Goal: Transaction & Acquisition: Purchase product/service

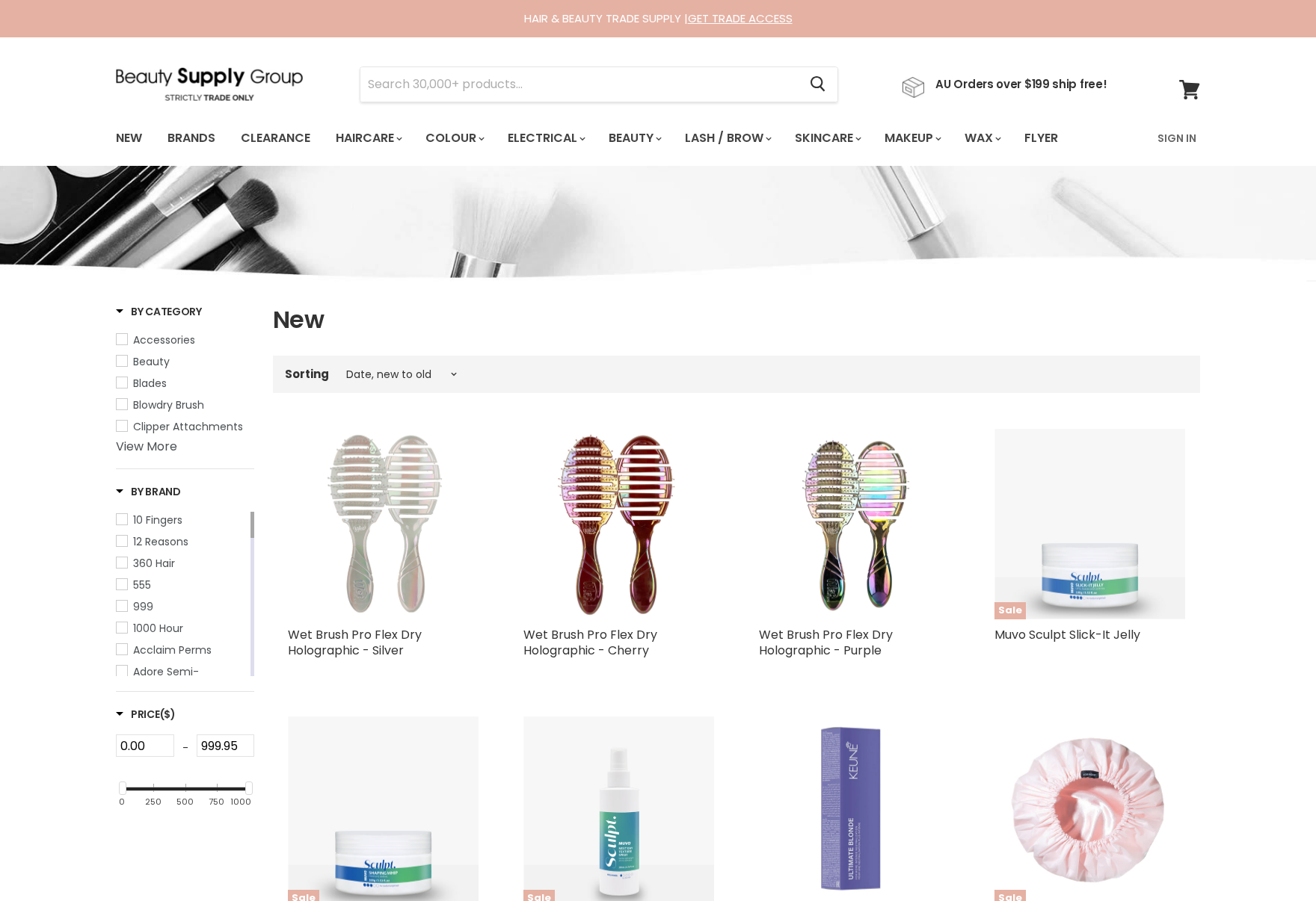
select select "created-descending"
click at [202, 138] on link "Brands" at bounding box center [191, 138] width 70 height 32
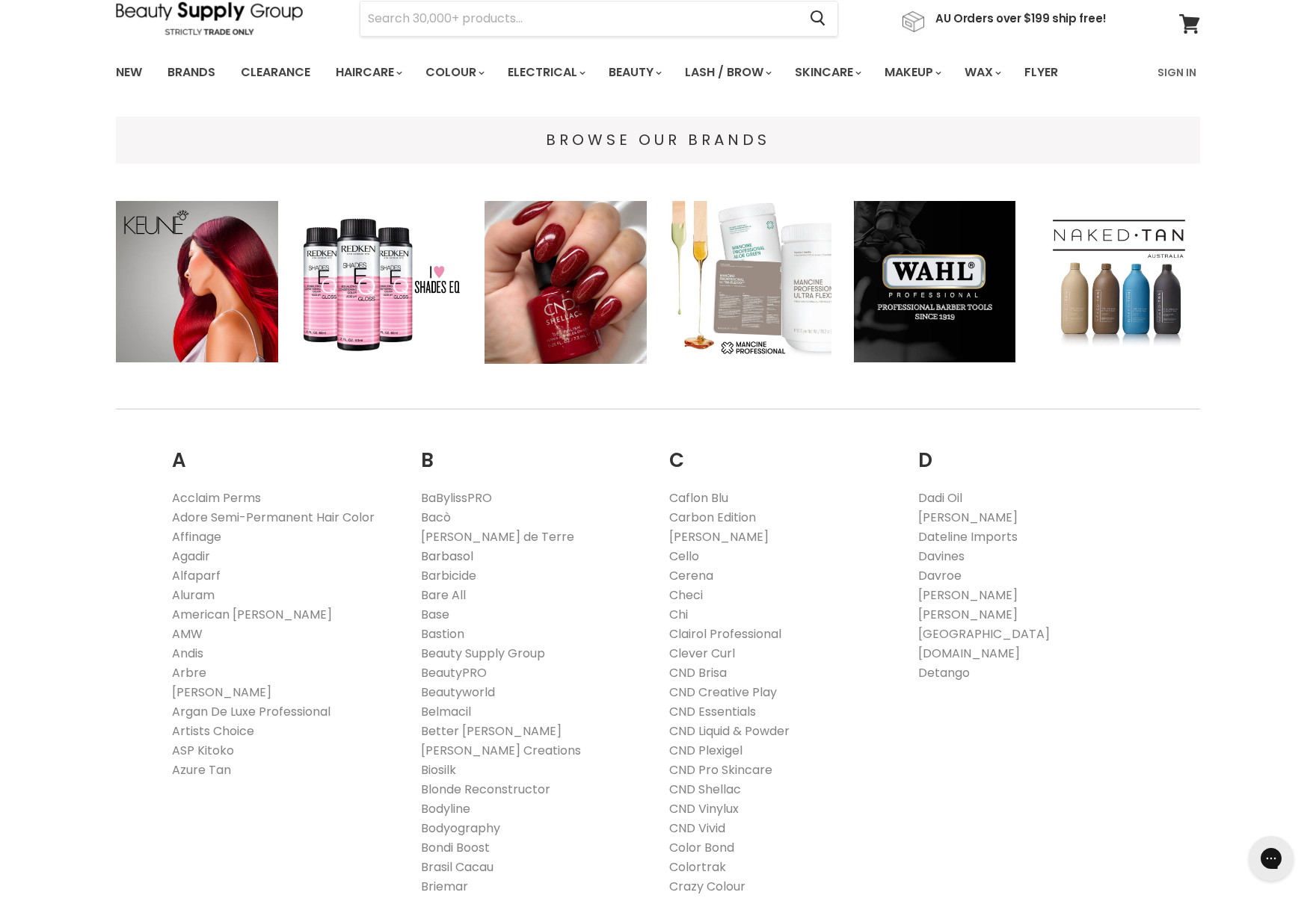
scroll to position [79, 0]
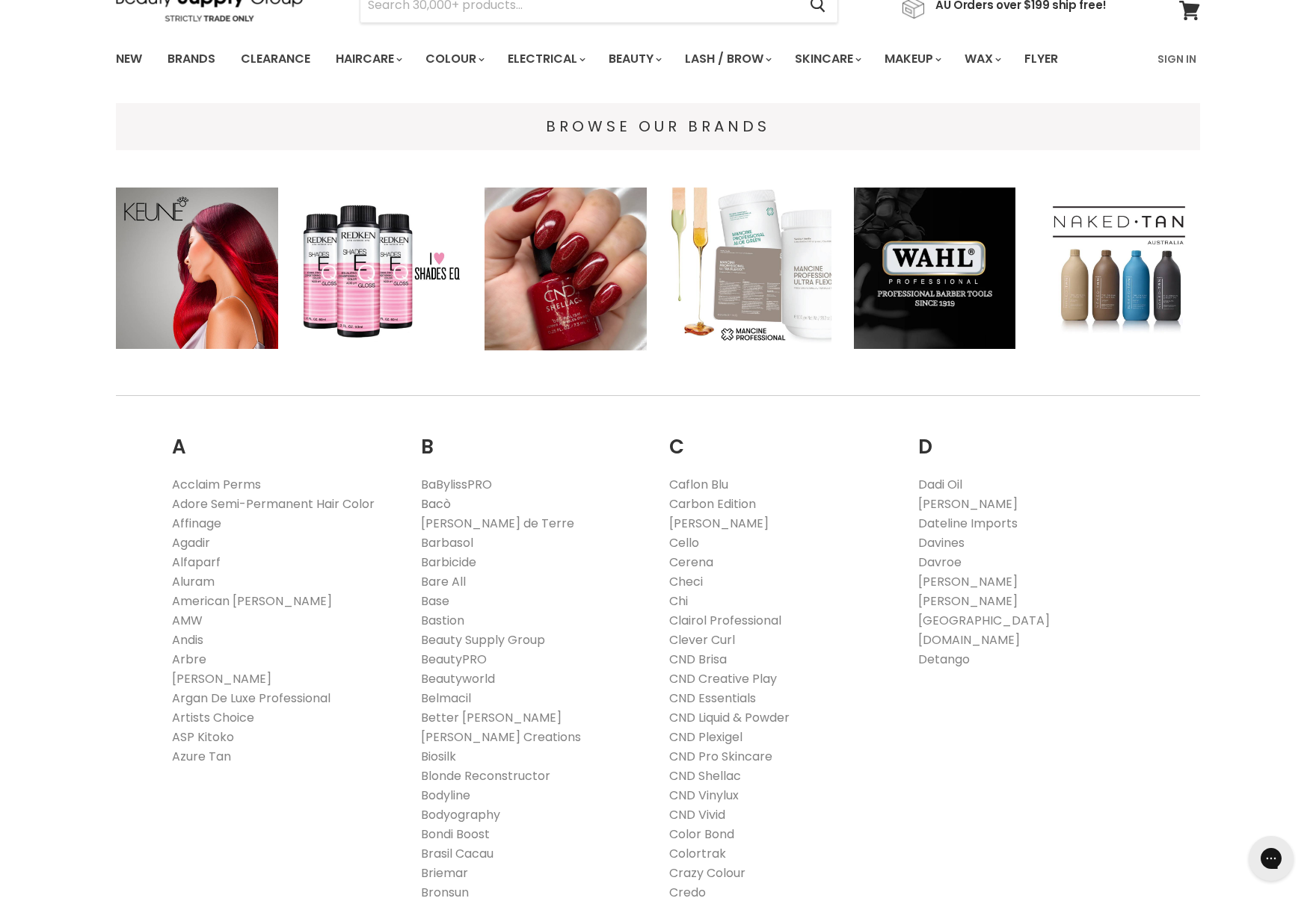
click at [447, 511] on link "Bacò" at bounding box center [436, 504] width 30 height 17
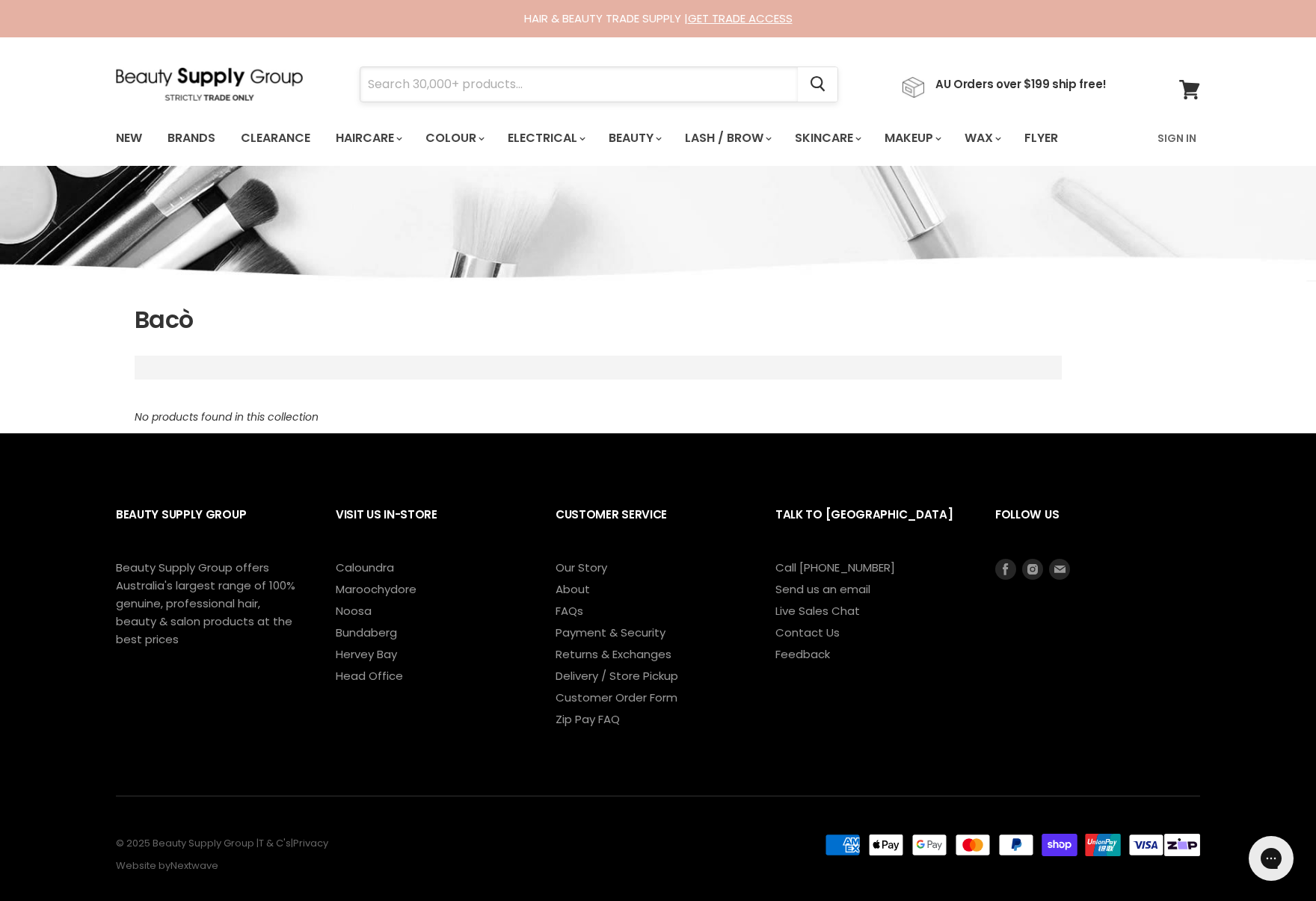
click at [391, 96] on input "Search" at bounding box center [579, 84] width 437 height 34
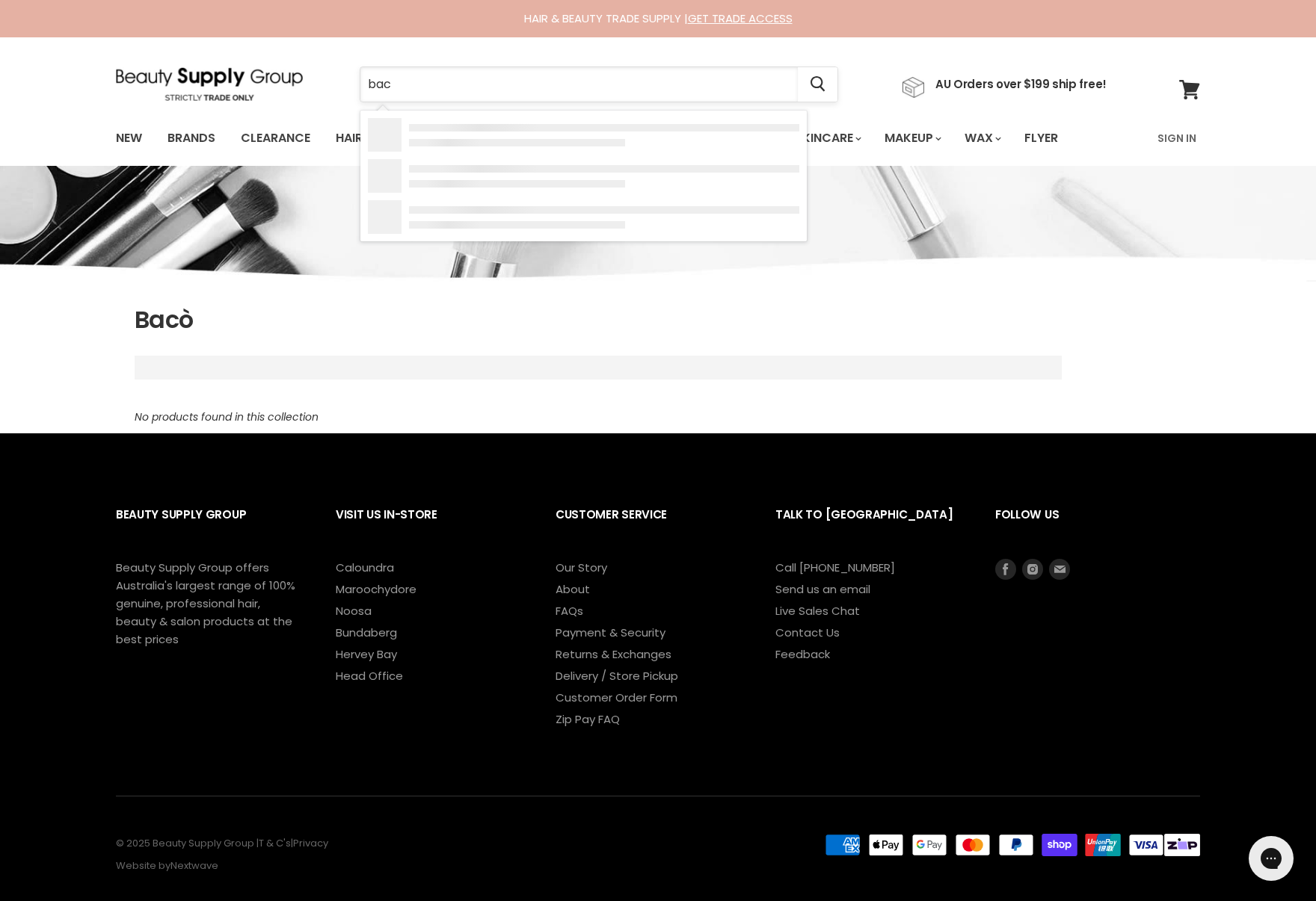
type input "baco"
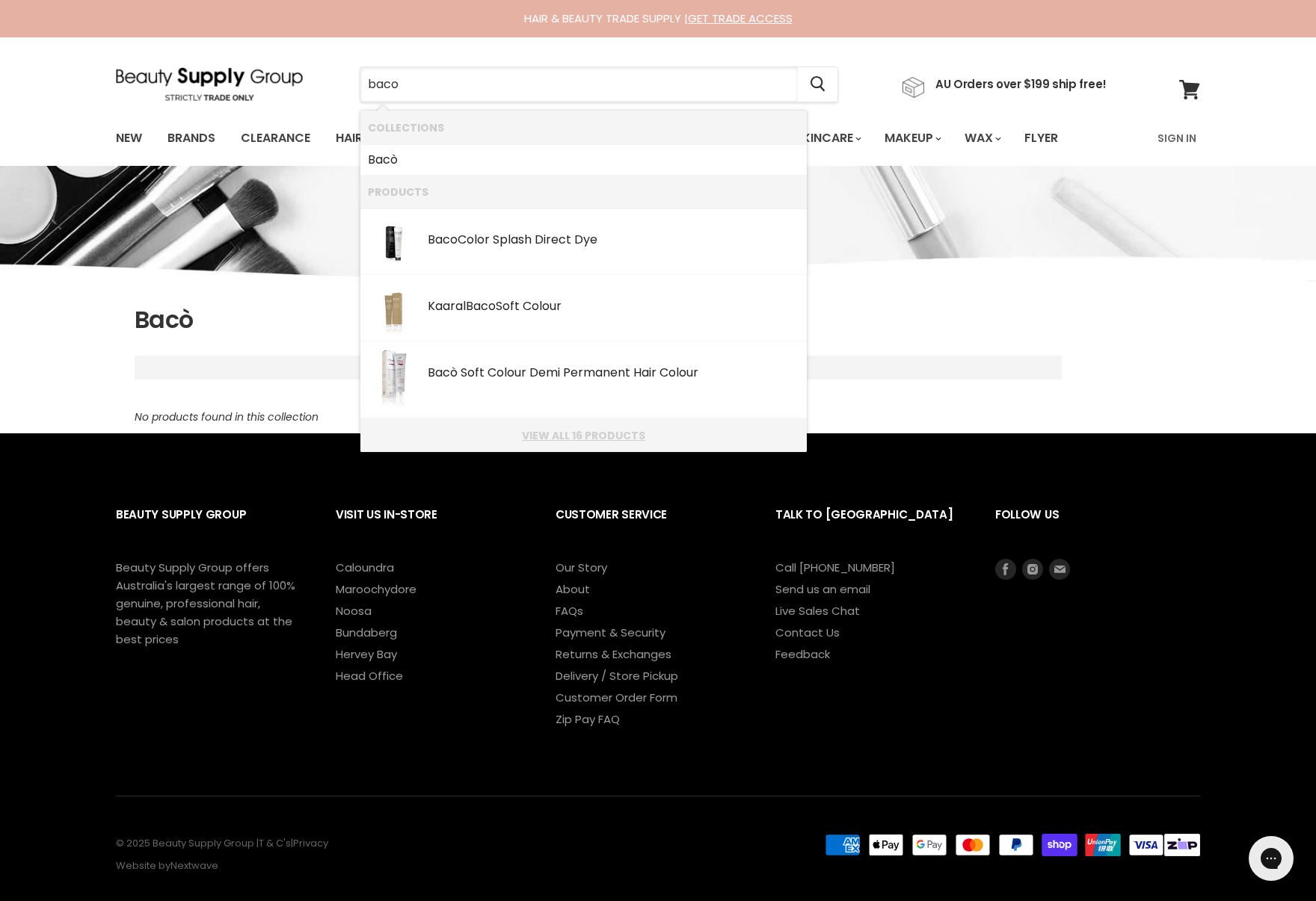
click at [586, 439] on link "View all 16 products" at bounding box center [583, 436] width 432 height 12
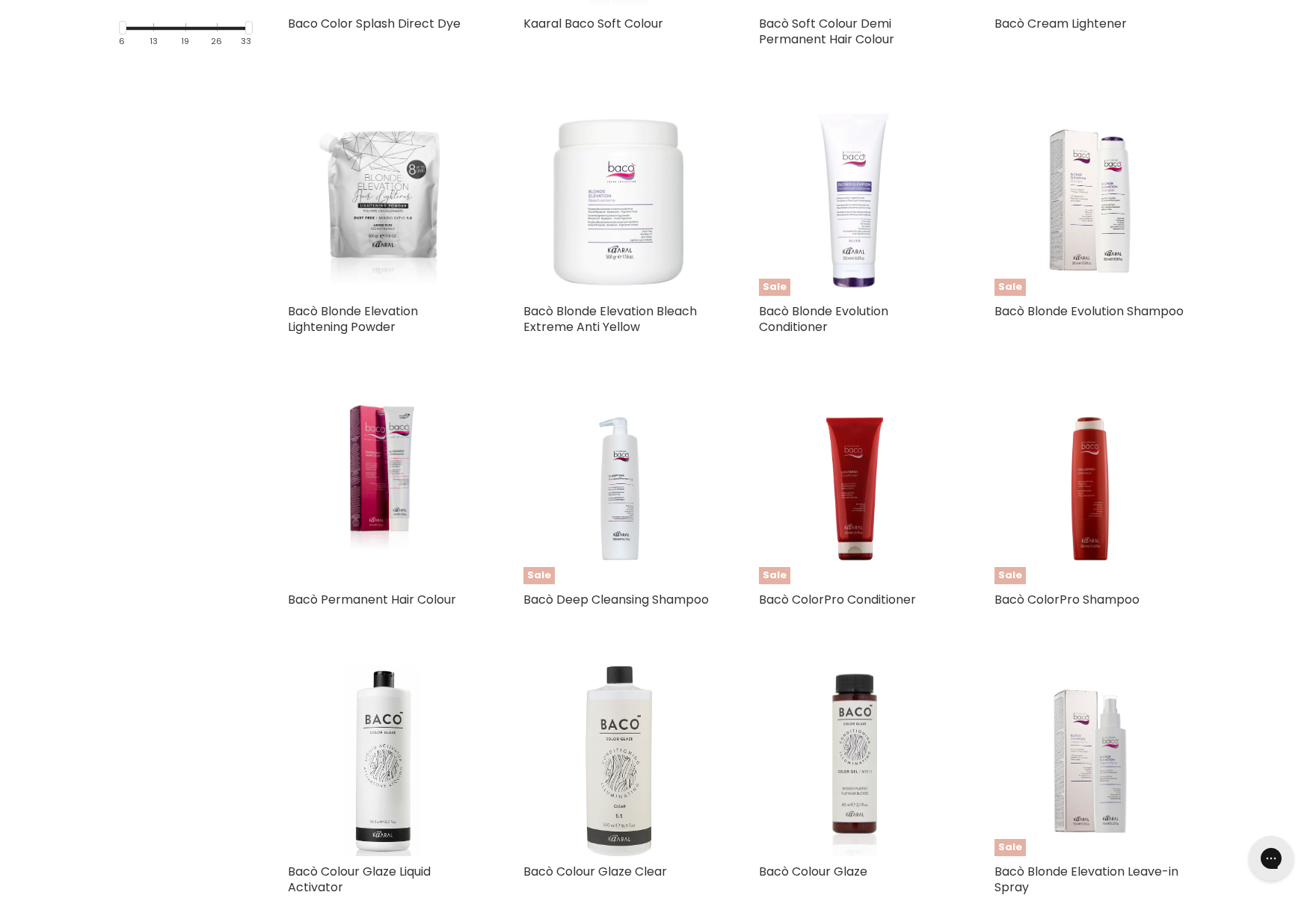
scroll to position [567, 0]
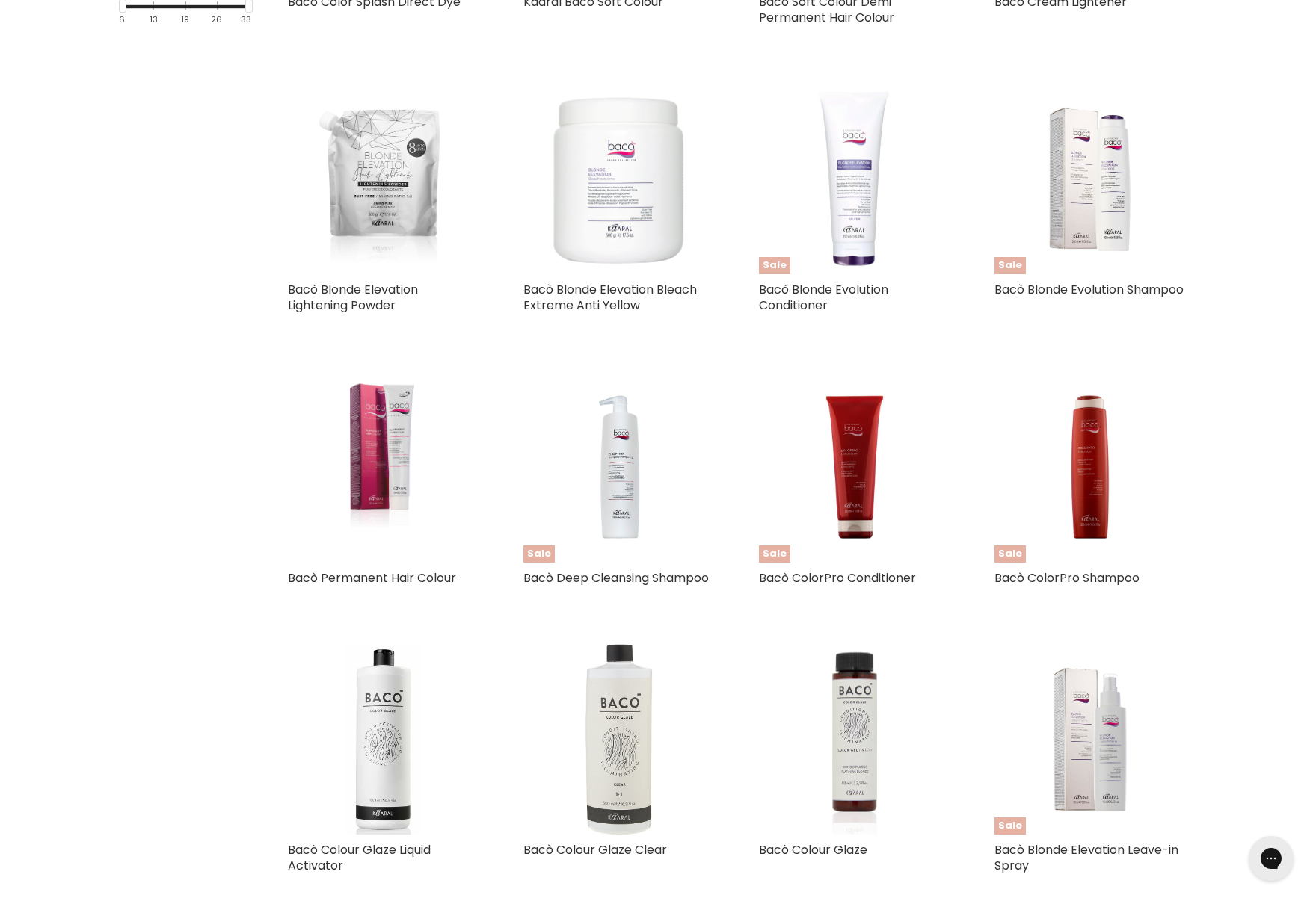
click at [372, 466] on img "Main content" at bounding box center [383, 467] width 79 height 190
